Goal: Task Accomplishment & Management: Manage account settings

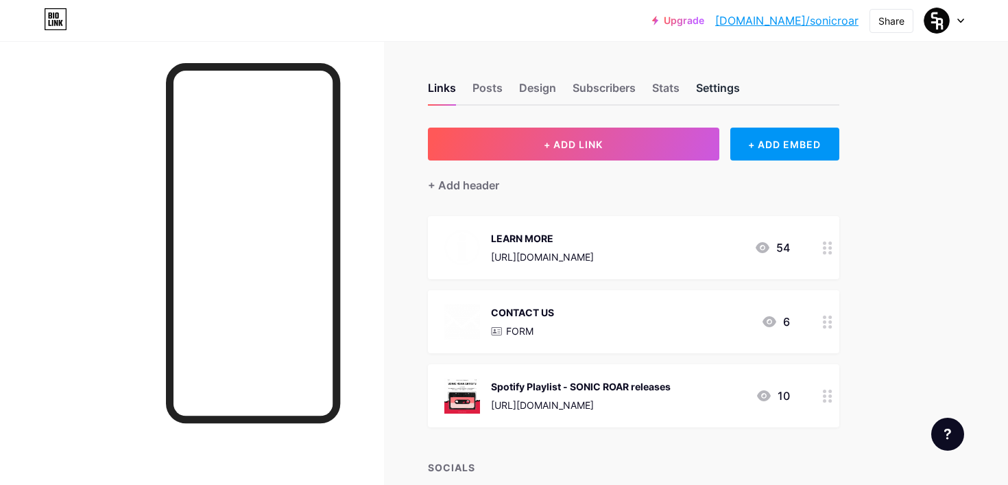
click at [711, 86] on div "Settings" at bounding box center [718, 92] width 44 height 25
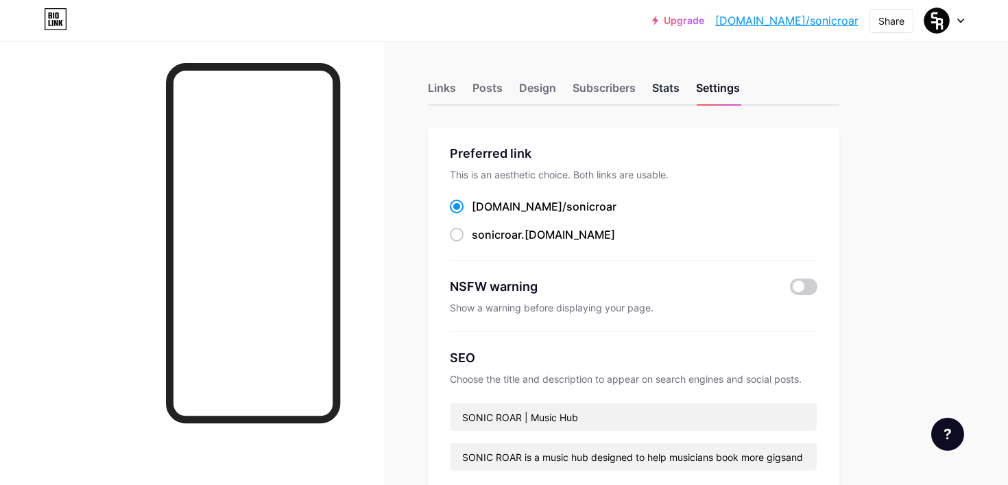
click at [663, 95] on div "Stats" at bounding box center [665, 92] width 27 height 25
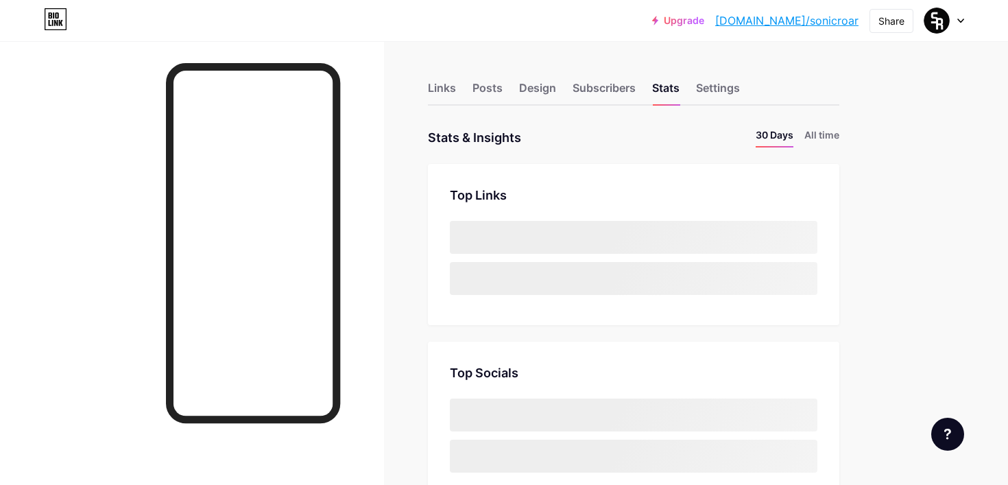
scroll to position [485, 1008]
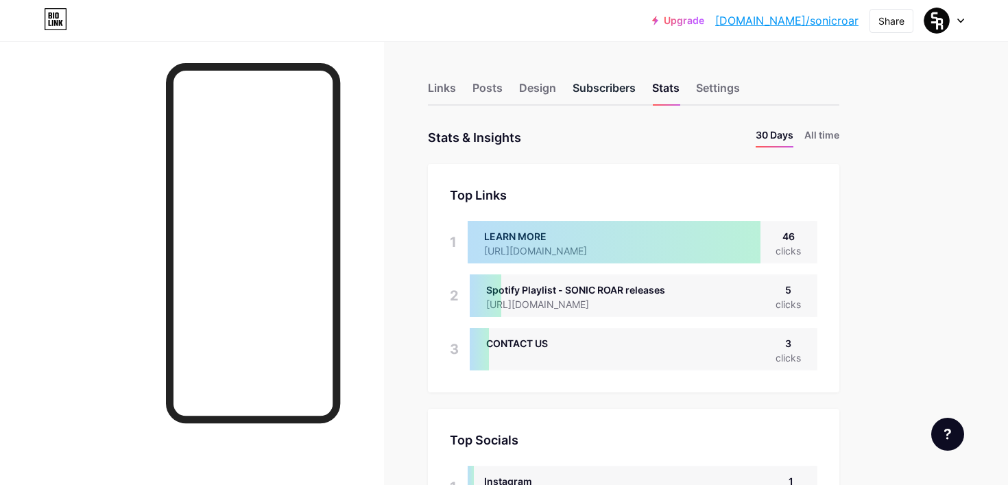
click at [614, 85] on div "Subscribers" at bounding box center [604, 92] width 63 height 25
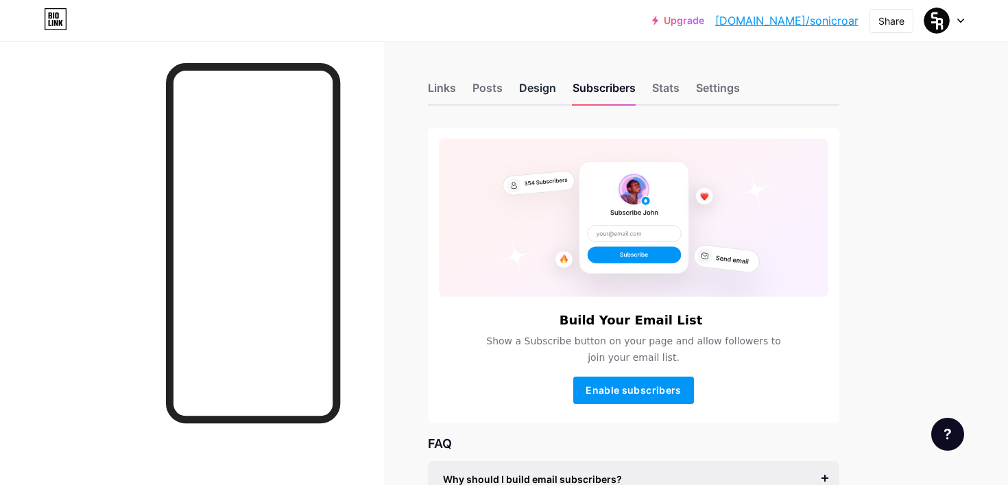
click at [521, 80] on div "Design" at bounding box center [537, 92] width 37 height 25
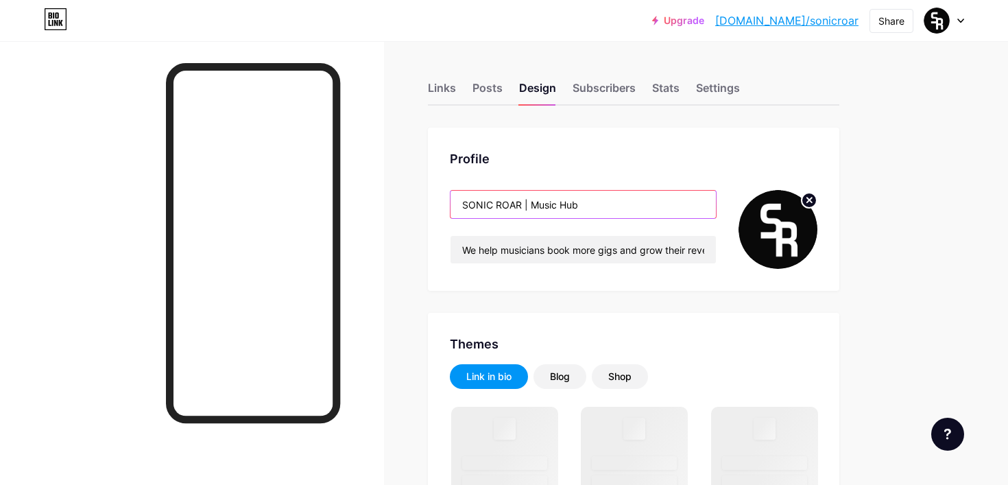
click at [590, 211] on input "SONIC ROAR | Music Hub" at bounding box center [583, 204] width 265 height 27
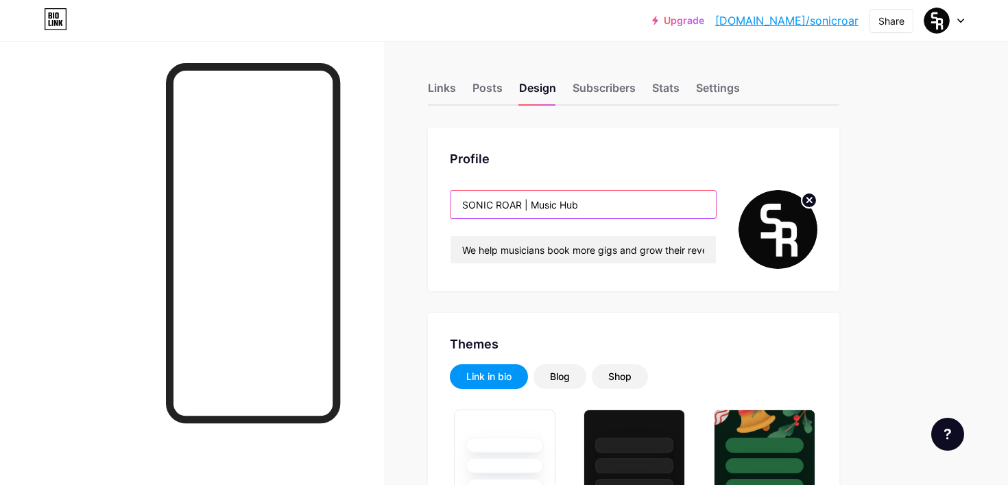
type input "SONIC ROAR | Music Hu"
type input "#de1d41"
type input "#ffffff"
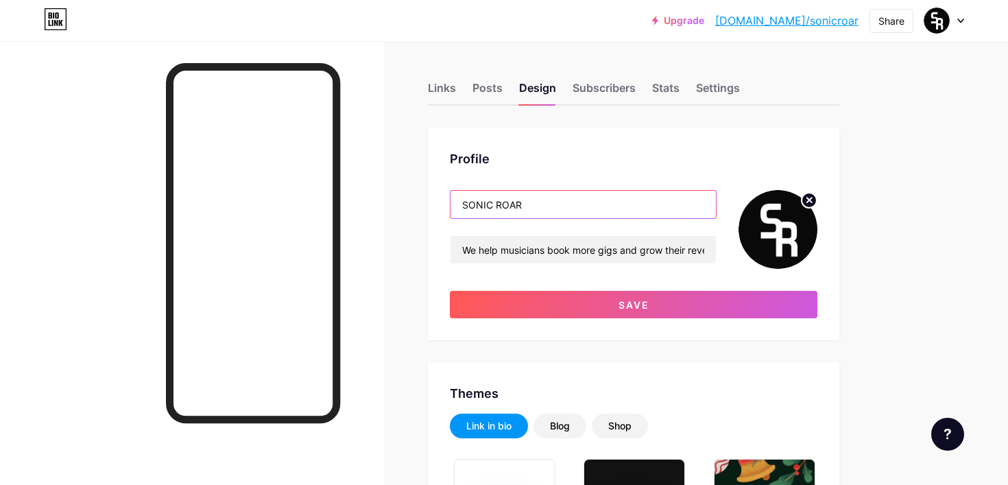
scroll to position [13, 0]
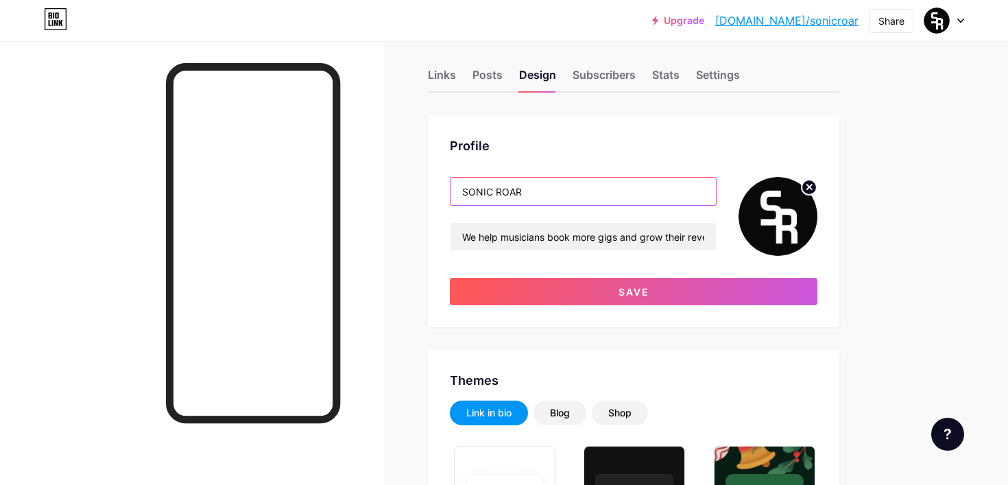
type input "SONIC ROAR"
click at [643, 305] on div "Profile SONIC ROAR We help musicians book more gigs and grow their revenue Save" at bounding box center [634, 221] width 412 height 213
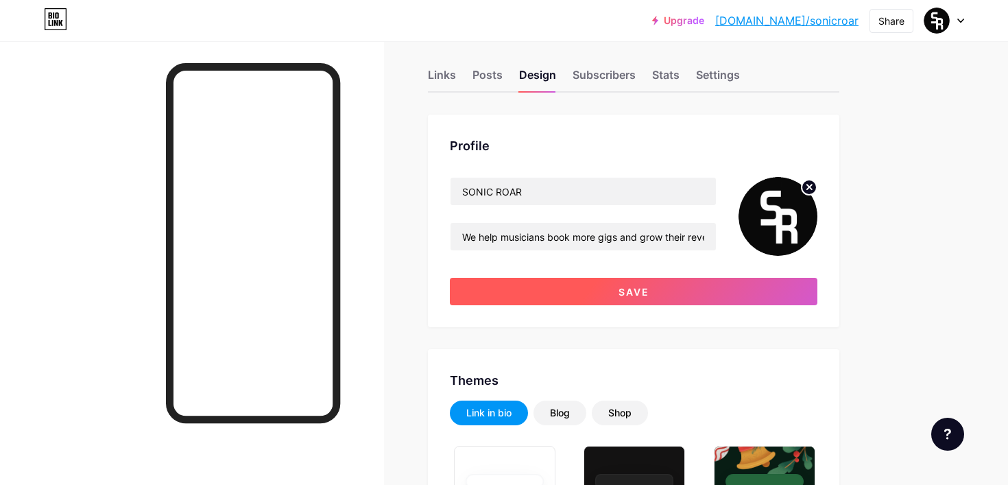
click at [632, 298] on button "Save" at bounding box center [634, 291] width 368 height 27
type input "#ffffff"
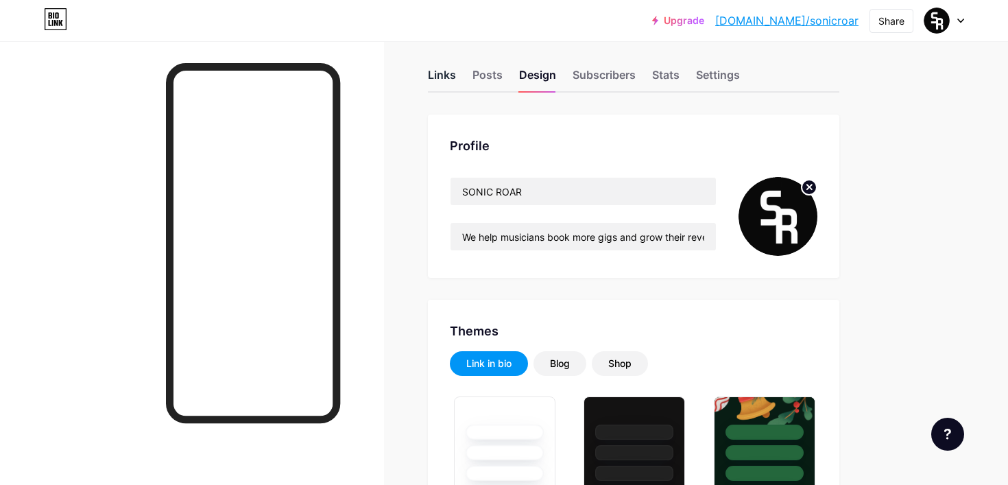
click at [444, 74] on div "Links" at bounding box center [442, 79] width 28 height 25
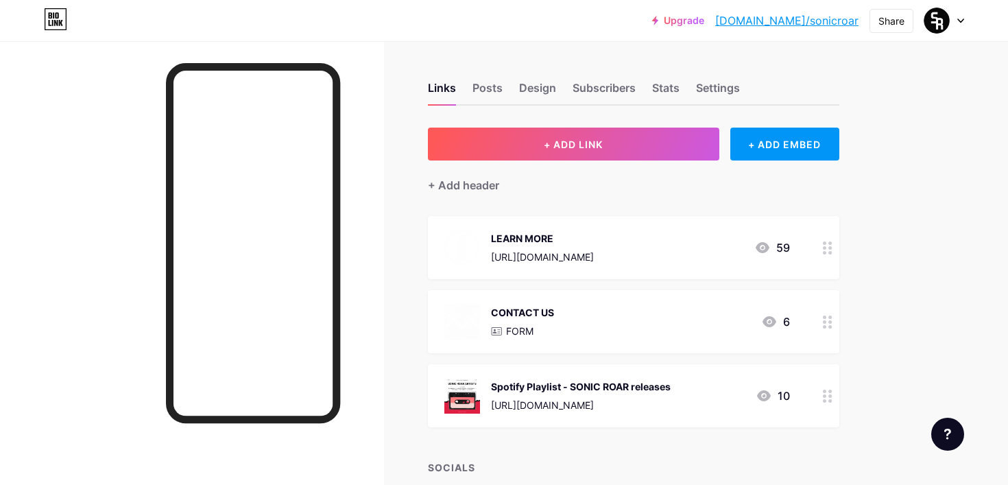
click at [638, 100] on div "Links Posts Design Subscribers Stats Settings" at bounding box center [634, 82] width 412 height 48
click at [667, 87] on div "Stats" at bounding box center [665, 92] width 27 height 25
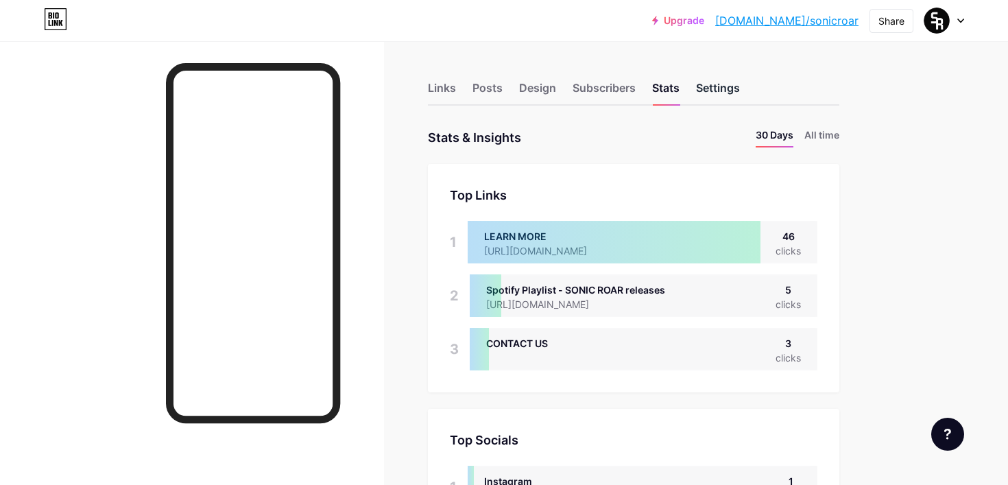
scroll to position [485, 1008]
click at [726, 86] on div "Settings" at bounding box center [718, 92] width 44 height 25
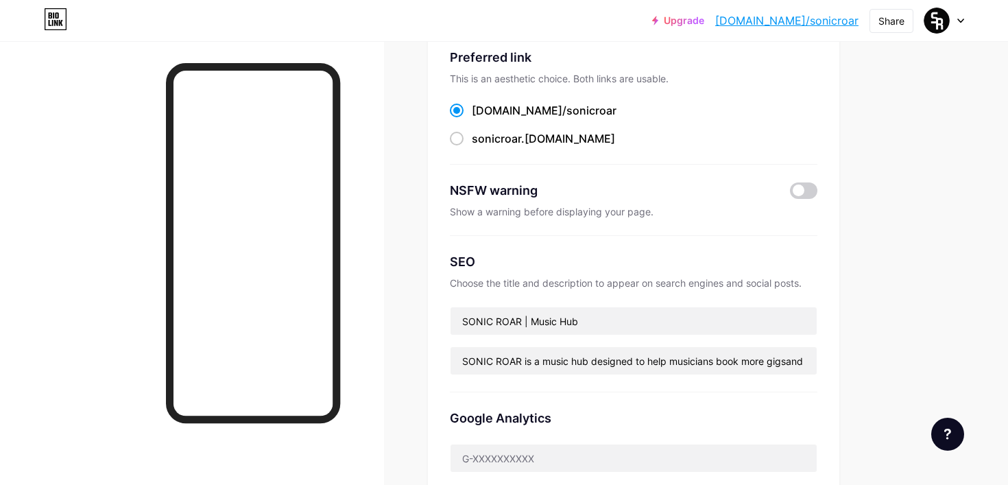
scroll to position [95, 0]
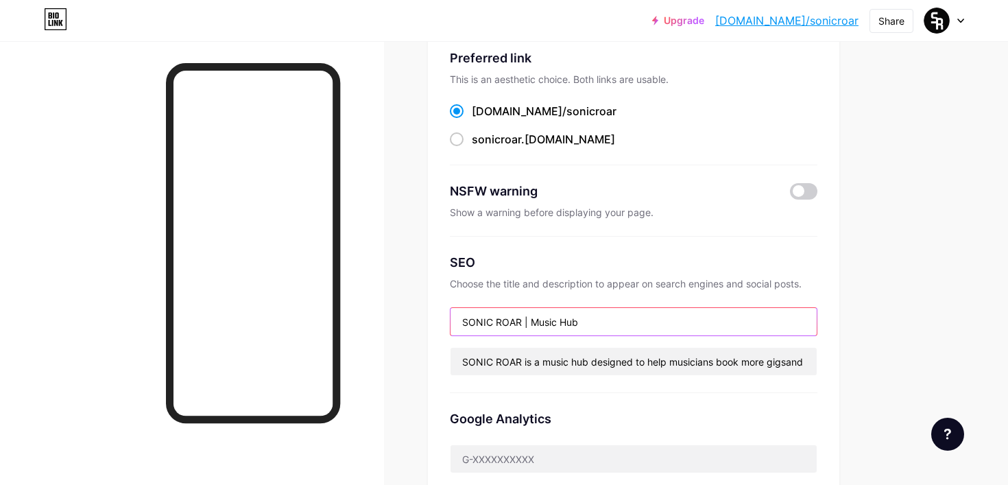
drag, startPoint x: 588, startPoint y: 322, endPoint x: 520, endPoint y: 317, distance: 68.1
click at [519, 317] on input "SONIC ROAR | Music Hub" at bounding box center [634, 321] width 366 height 27
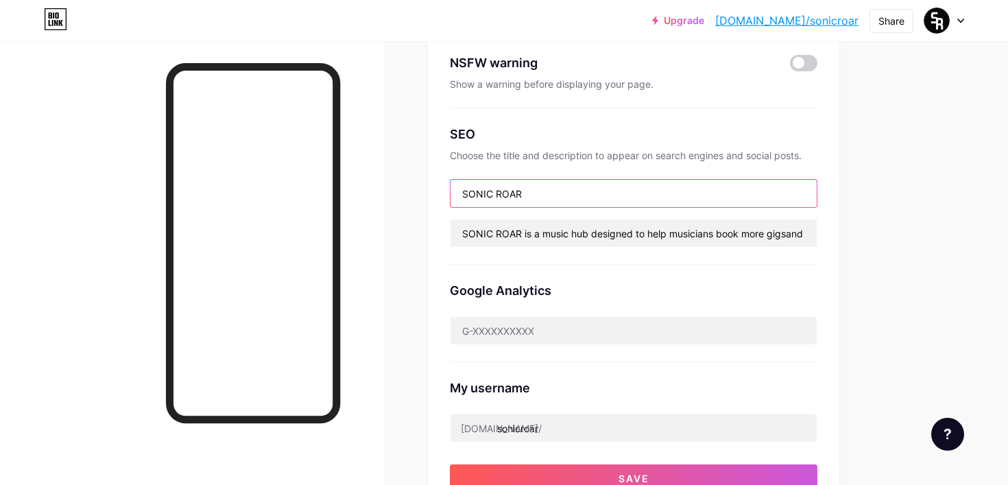
scroll to position [223, 0]
type input "SONIC ROAR"
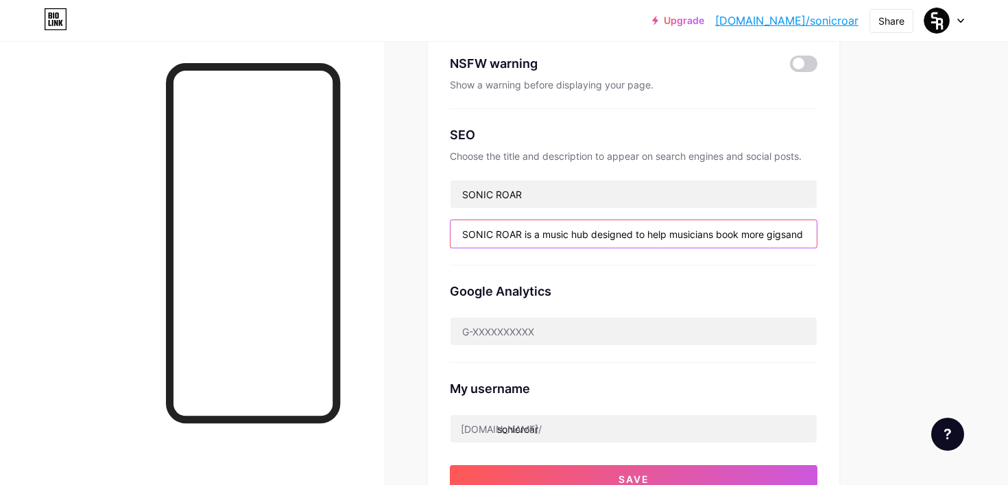
drag, startPoint x: 589, startPoint y: 234, endPoint x: 544, endPoint y: 234, distance: 45.3
click at [544, 234] on input "SONIC ROAR is a music hub designed to help musicians book more gigsand grow the…" at bounding box center [634, 233] width 366 height 27
click at [561, 235] on input "SONIC ROAR is an all in one software designed to help musicians book more gigsa…" at bounding box center [634, 233] width 366 height 27
click at [698, 235] on input "SONIC ROAR is an all-in-one software designed to help musicians book more gigsa…" at bounding box center [634, 233] width 366 height 27
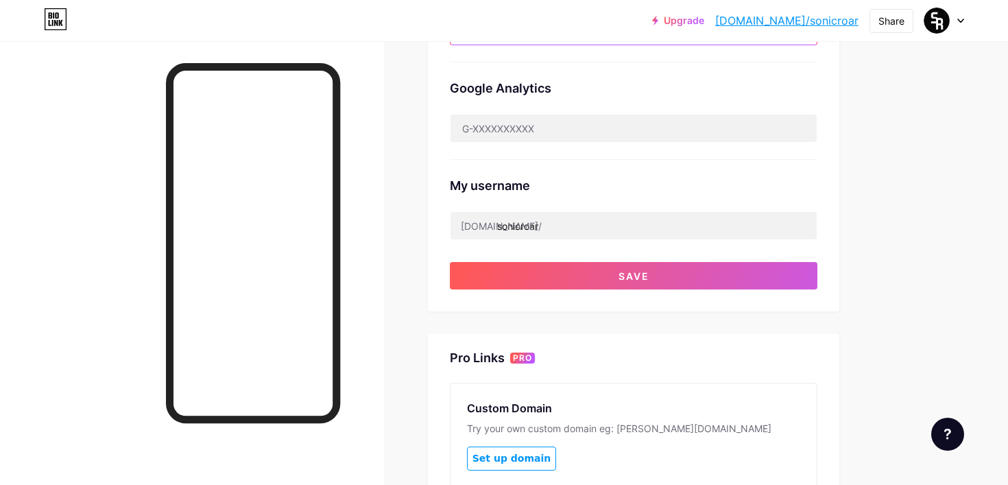
scroll to position [425, 0]
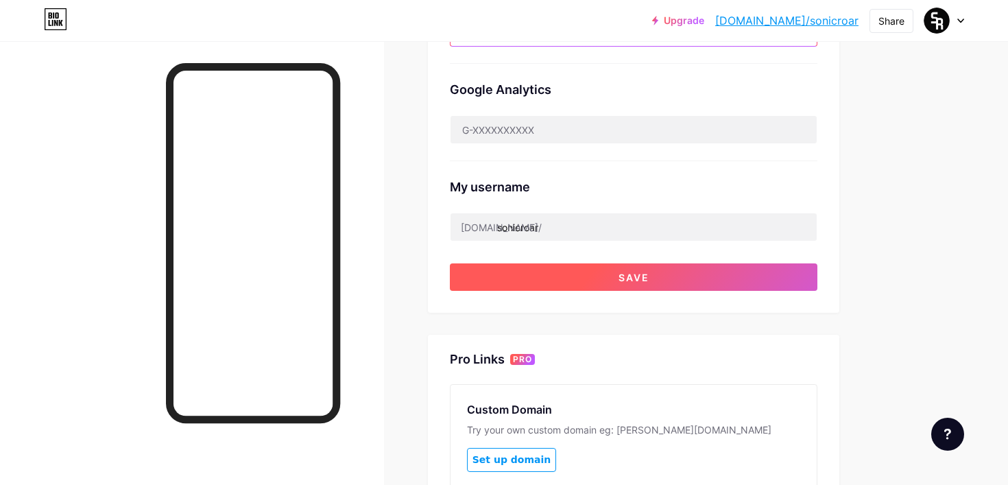
type input "SONIC ROAR is an all-in-one software designed to help musicians book more gigs …"
click at [664, 285] on button "Save" at bounding box center [634, 276] width 368 height 27
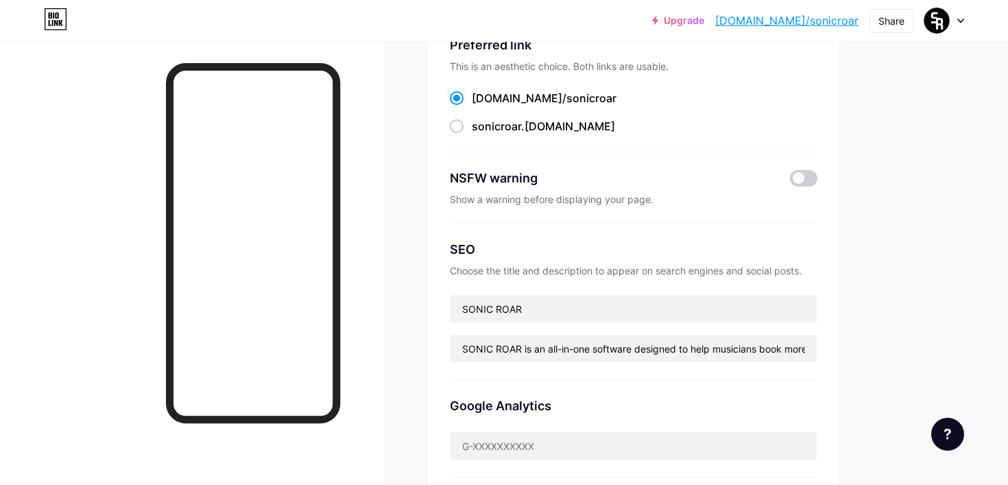
scroll to position [20, 0]
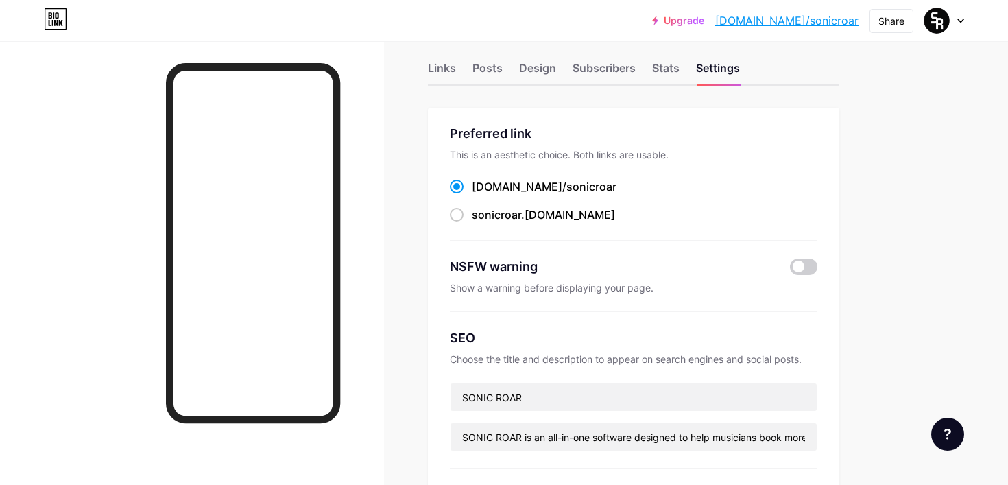
click at [824, 21] on link "[DOMAIN_NAME]/sonicroar" at bounding box center [786, 20] width 143 height 16
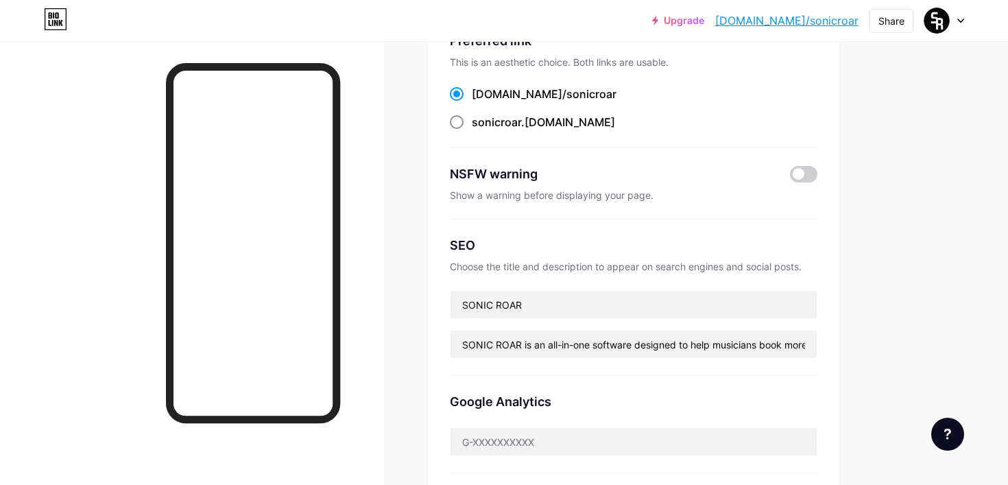
scroll to position [0, 0]
